Goal: Transaction & Acquisition: Purchase product/service

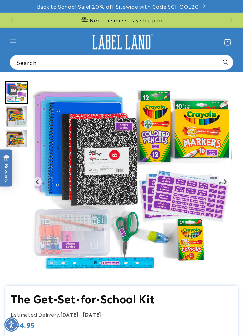
click at [17, 45] on span "Menu" at bounding box center [13, 42] width 14 height 14
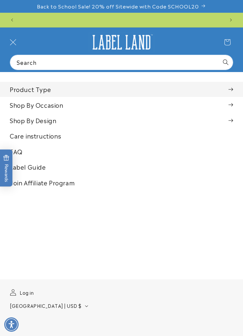
scroll to position [0, 206]
click at [19, 89] on summary "Product Type" at bounding box center [121, 89] width 243 height 15
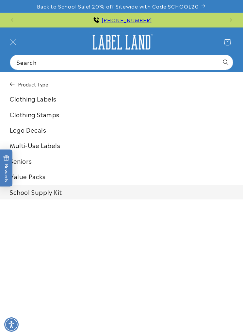
click at [34, 149] on link "Multi-Use Labels" at bounding box center [121, 145] width 243 height 15
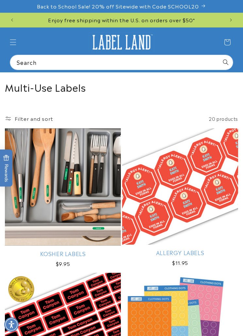
click at [17, 44] on span "Menu" at bounding box center [13, 42] width 14 height 14
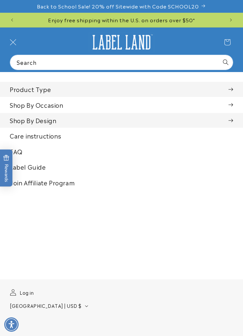
click at [19, 127] on summary "Shop By Design" at bounding box center [121, 120] width 243 height 15
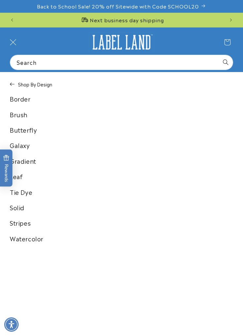
click at [13, 85] on icon at bounding box center [12, 84] width 5 height 7
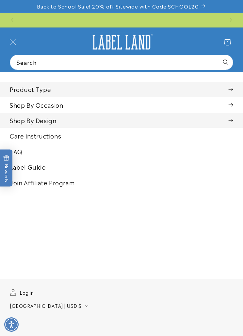
scroll to position [0, 206]
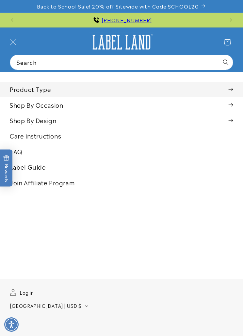
click at [17, 94] on summary "Product Type" at bounding box center [121, 89] width 243 height 15
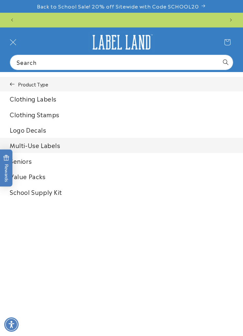
scroll to position [0, 412]
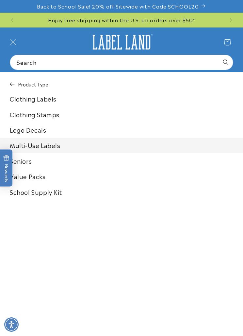
click at [14, 88] on button "Product Type" at bounding box center [121, 84] width 243 height 14
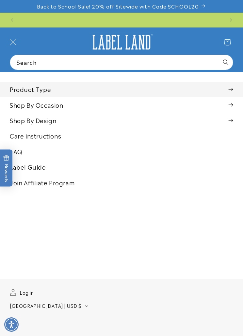
scroll to position [0, 0]
click at [17, 46] on span "Menu" at bounding box center [13, 42] width 14 height 14
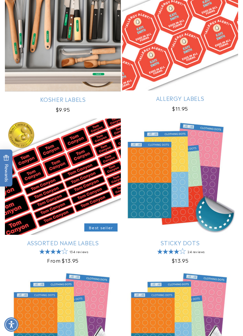
scroll to position [0, 206]
click at [40, 239] on link "Assorted Name Labels" at bounding box center [63, 242] width 116 height 7
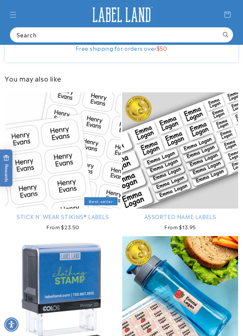
scroll to position [0, 206]
click at [40, 220] on link "Stick N' Wear Stikins® Labels" at bounding box center [63, 216] width 116 height 7
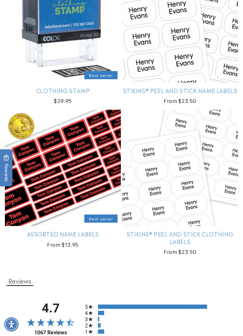
scroll to position [721, 0]
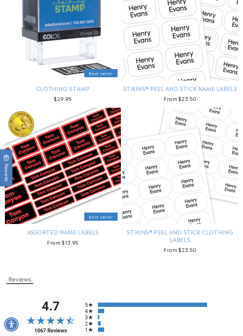
click at [37, 235] on link "Assorted Name Labels" at bounding box center [63, 231] width 116 height 7
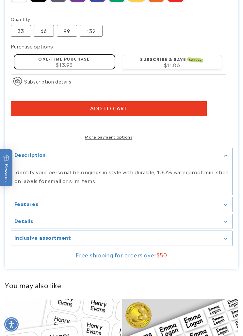
click at [20, 207] on h2 "Features" at bounding box center [26, 203] width 24 height 7
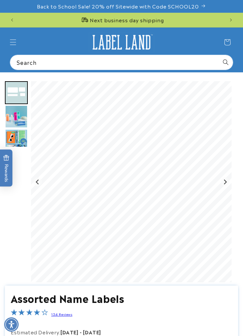
click at [17, 119] on img "Go to slide 3" at bounding box center [16, 116] width 23 height 23
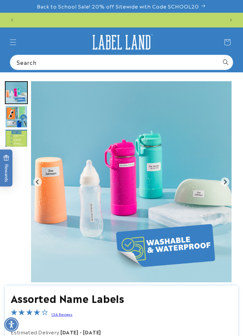
click at [15, 139] on img "Go to slide 5" at bounding box center [16, 140] width 23 height 23
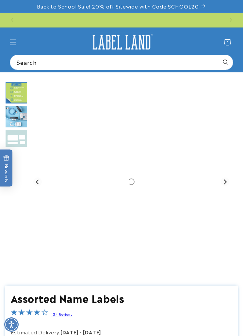
scroll to position [0, 206]
click at [9, 115] on img "Go to slide 6" at bounding box center [16, 116] width 23 height 23
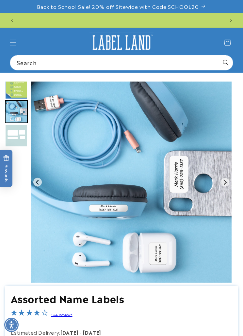
scroll to position [0, 412]
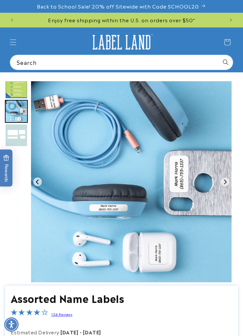
click at [15, 44] on icon "Menu" at bounding box center [13, 42] width 7 height 7
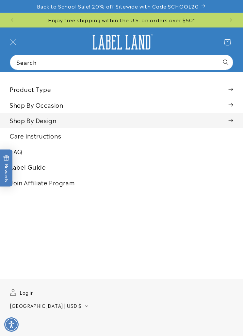
click at [27, 121] on summary "Shop By Design" at bounding box center [121, 120] width 243 height 15
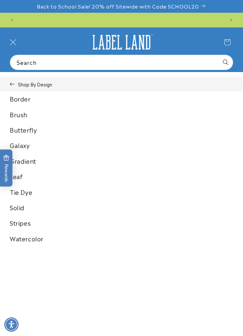
scroll to position [0, 0]
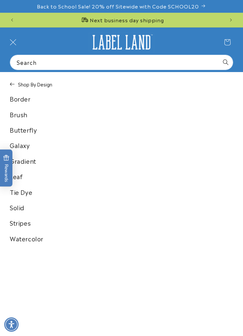
click at [15, 97] on link "Border" at bounding box center [121, 98] width 243 height 15
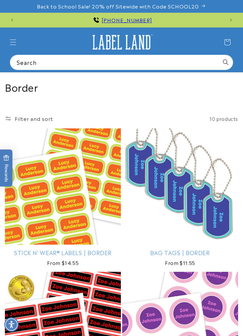
click at [15, 43] on icon "Menu" at bounding box center [13, 42] width 7 height 7
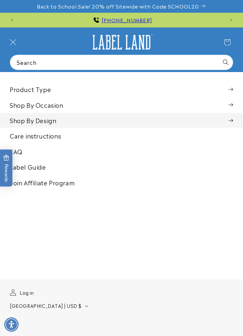
click at [15, 119] on summary "Shop By Design" at bounding box center [121, 120] width 243 height 15
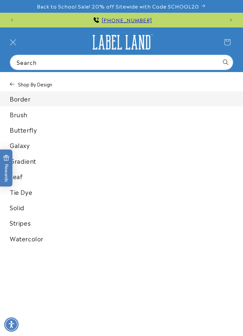
click at [12, 81] on button "Shop By Design" at bounding box center [121, 84] width 243 height 14
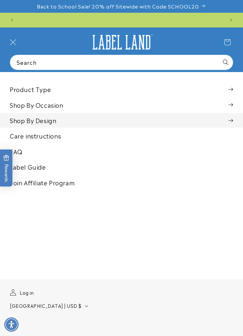
scroll to position [0, 412]
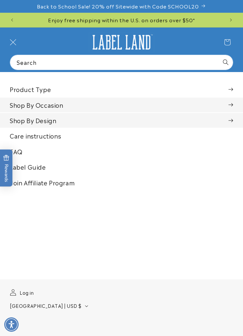
click at [26, 107] on summary "Shop By Occasion" at bounding box center [121, 104] width 243 height 15
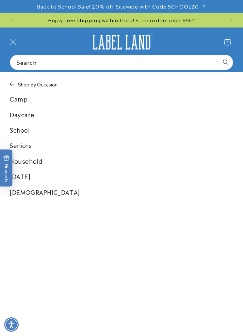
click at [22, 133] on link "School" at bounding box center [121, 129] width 243 height 15
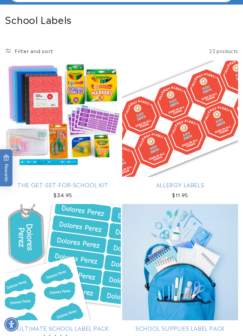
scroll to position [68, 0]
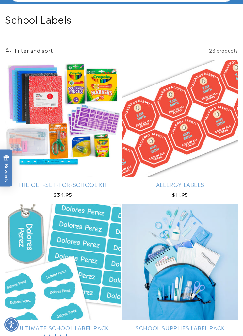
click at [40, 185] on link "The Get-Set-for-School Kit" at bounding box center [63, 184] width 116 height 7
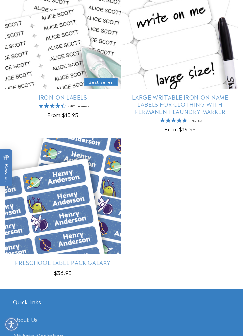
scroll to position [1658, 0]
click at [32, 263] on link "Preschool Label Pack Galaxy" at bounding box center [63, 261] width 116 height 7
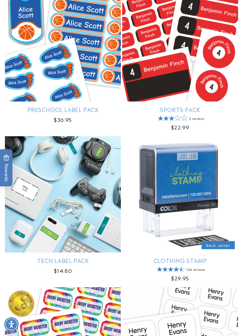
scroll to position [1328, 0]
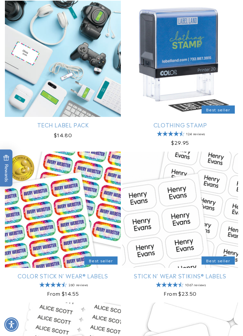
click at [28, 274] on link "Color Stick N' Wear® Labels" at bounding box center [63, 275] width 116 height 7
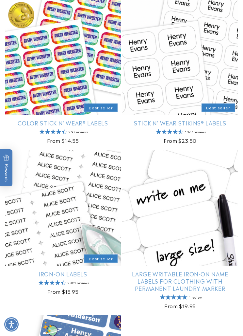
scroll to position [1484, 0]
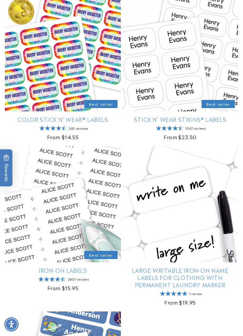
click at [26, 122] on link "Color Stick N' Wear® Labels" at bounding box center [63, 119] width 116 height 7
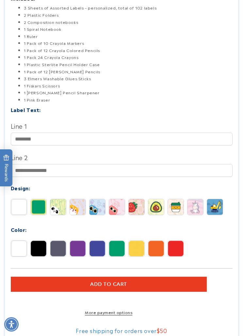
scroll to position [348, 0]
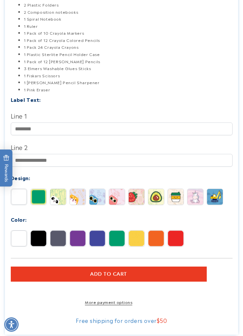
click at [54, 200] on img at bounding box center [58, 197] width 16 height 16
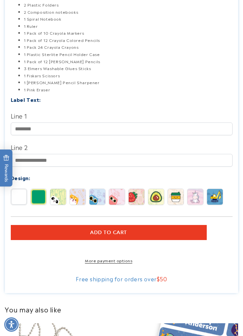
click at [218, 199] on img at bounding box center [215, 197] width 16 height 16
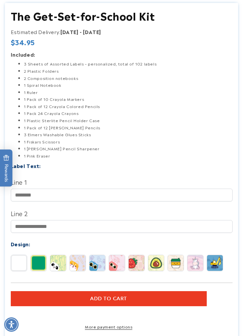
scroll to position [302, 0]
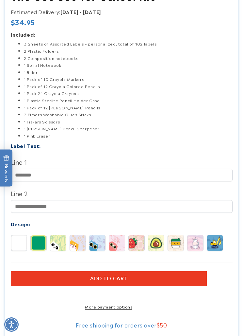
click at [181, 245] on img at bounding box center [176, 243] width 16 height 16
click at [56, 242] on img at bounding box center [58, 243] width 16 height 16
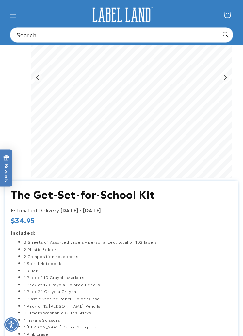
scroll to position [103, 0]
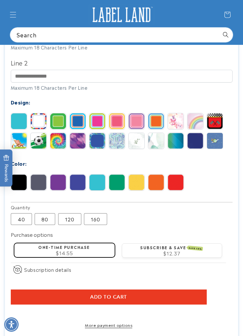
scroll to position [358, 0]
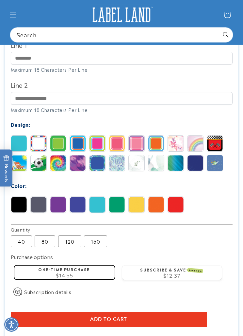
click at [95, 166] on img at bounding box center [98, 163] width 16 height 16
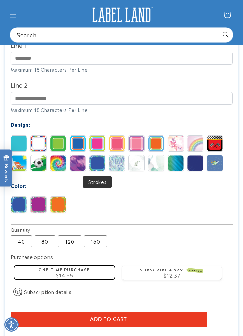
click at [80, 148] on img at bounding box center [78, 143] width 16 height 16
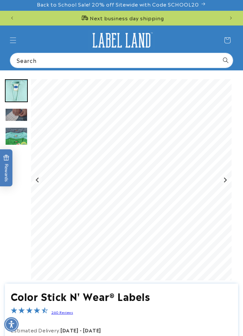
scroll to position [2, 0]
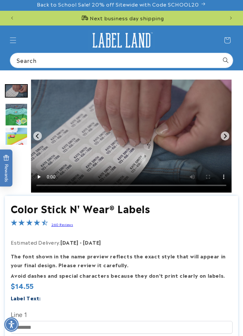
click at [14, 139] on img "Go to slide 5" at bounding box center [16, 138] width 23 height 23
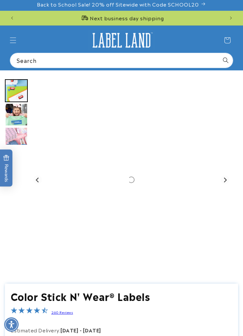
click at [15, 138] on img "Go to slide 7" at bounding box center [16, 138] width 23 height 23
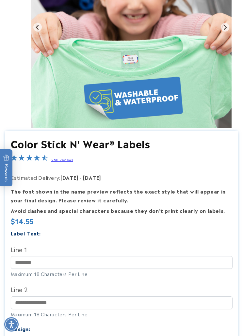
scroll to position [154, 0]
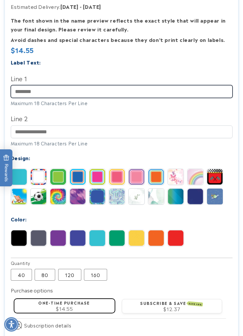
click at [18, 91] on input "Line 1" at bounding box center [122, 91] width 222 height 13
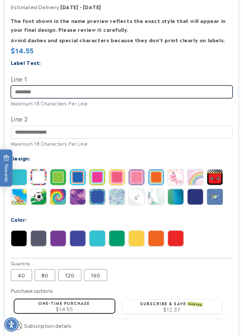
scroll to position [0, 206]
type input "**********"
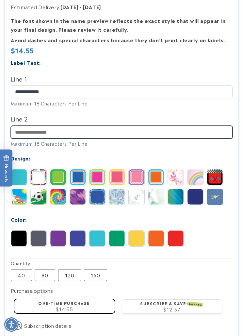
click at [26, 137] on input "Line 2" at bounding box center [122, 132] width 222 height 13
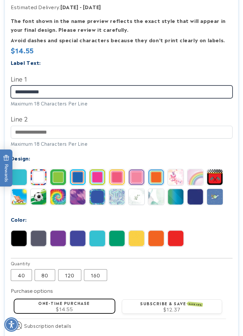
click at [47, 90] on input "**********" at bounding box center [122, 91] width 222 height 13
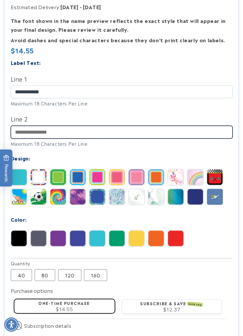
click at [26, 133] on input "Line 2" at bounding box center [122, 132] width 222 height 13
type input "**********"
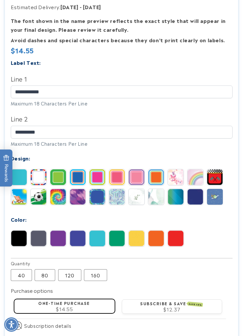
click at [217, 200] on img at bounding box center [215, 197] width 16 height 16
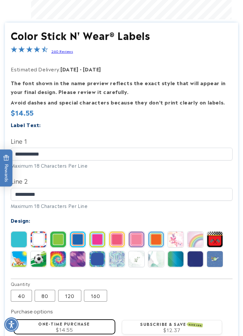
scroll to position [263, 0]
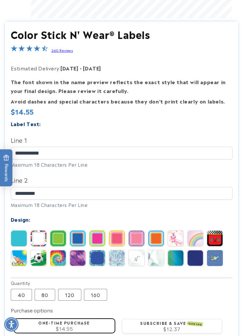
click at [59, 241] on img at bounding box center [58, 239] width 16 height 16
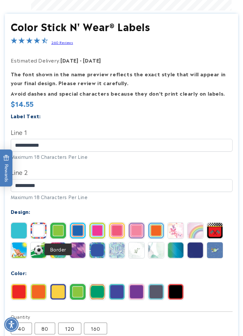
scroll to position [0, 412]
click at [15, 250] on img at bounding box center [19, 250] width 16 height 16
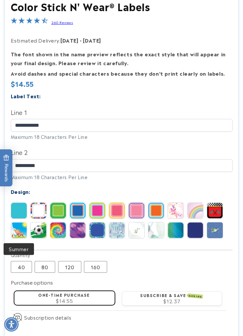
scroll to position [291, 0]
click at [35, 232] on img at bounding box center [39, 230] width 16 height 16
click at [217, 213] on img at bounding box center [215, 210] width 16 height 16
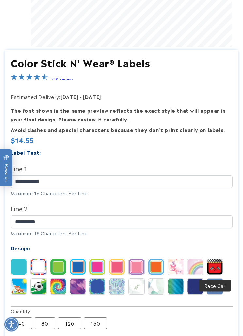
scroll to position [244, 0]
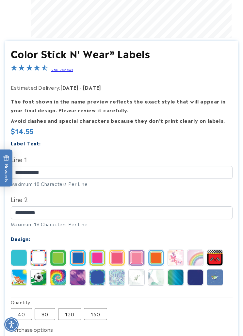
click at [73, 257] on img at bounding box center [78, 258] width 16 height 16
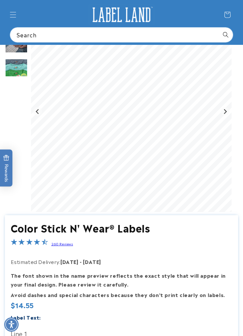
scroll to position [0, 206]
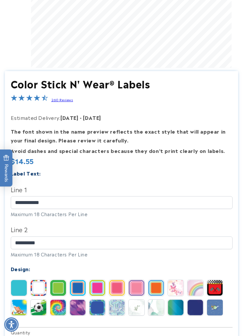
click at [56, 288] on img at bounding box center [58, 288] width 16 height 16
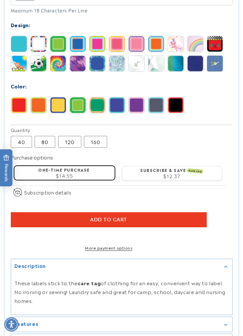
scroll to position [458, 0]
click at [38, 146] on label "80 Variant sold out or unavailable" at bounding box center [45, 142] width 21 height 12
click at [12, 238] on shop-pay-wallet-button at bounding box center [11, 235] width 1 height 8
